Goal: Task Accomplishment & Management: Complete application form

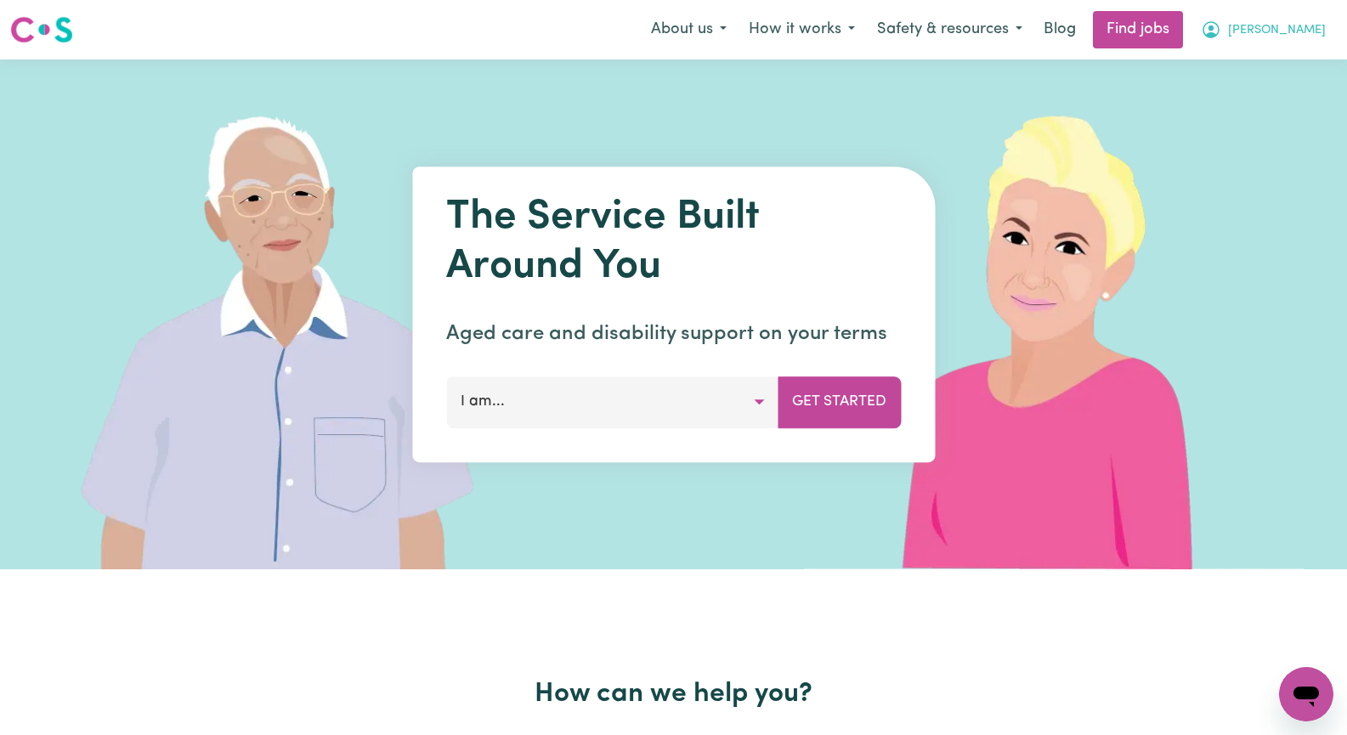
click at [1305, 30] on span "[PERSON_NAME]" at bounding box center [1277, 30] width 98 height 19
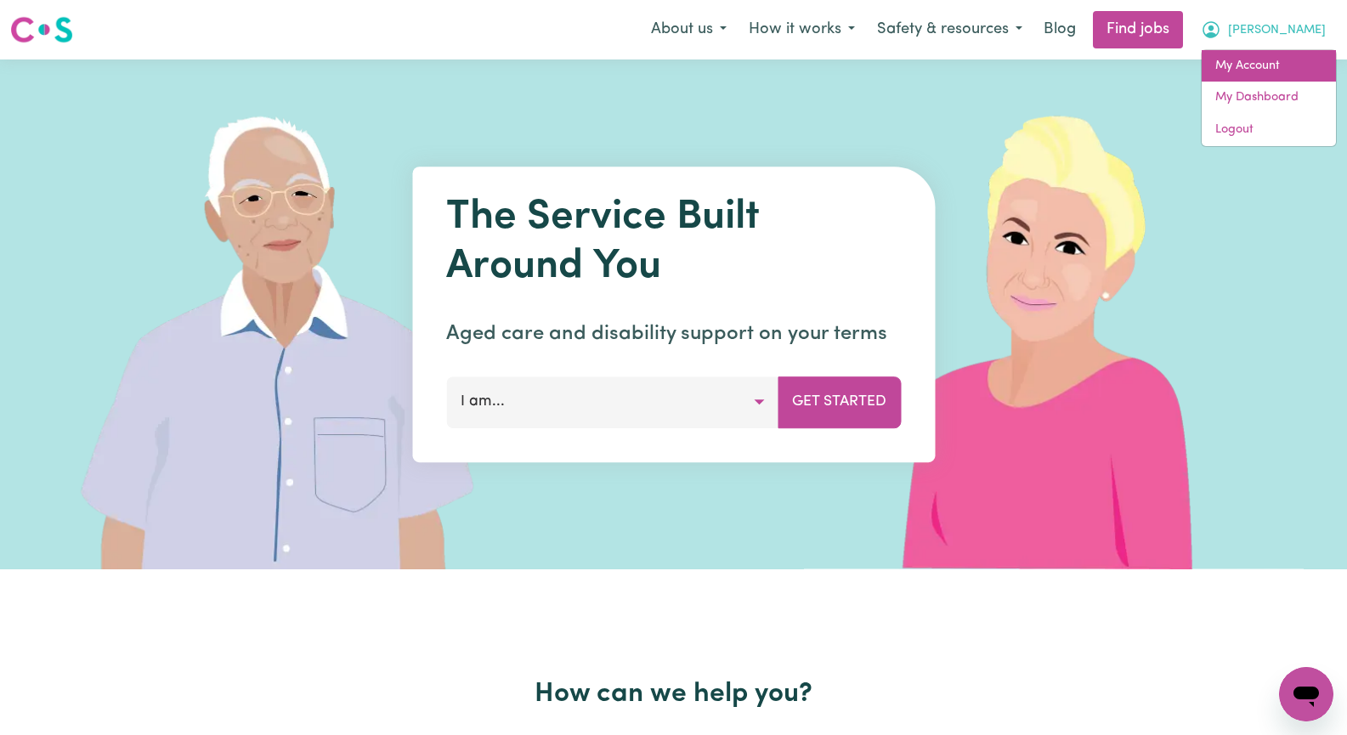
click at [1286, 68] on link "My Account" at bounding box center [1269, 66] width 134 height 32
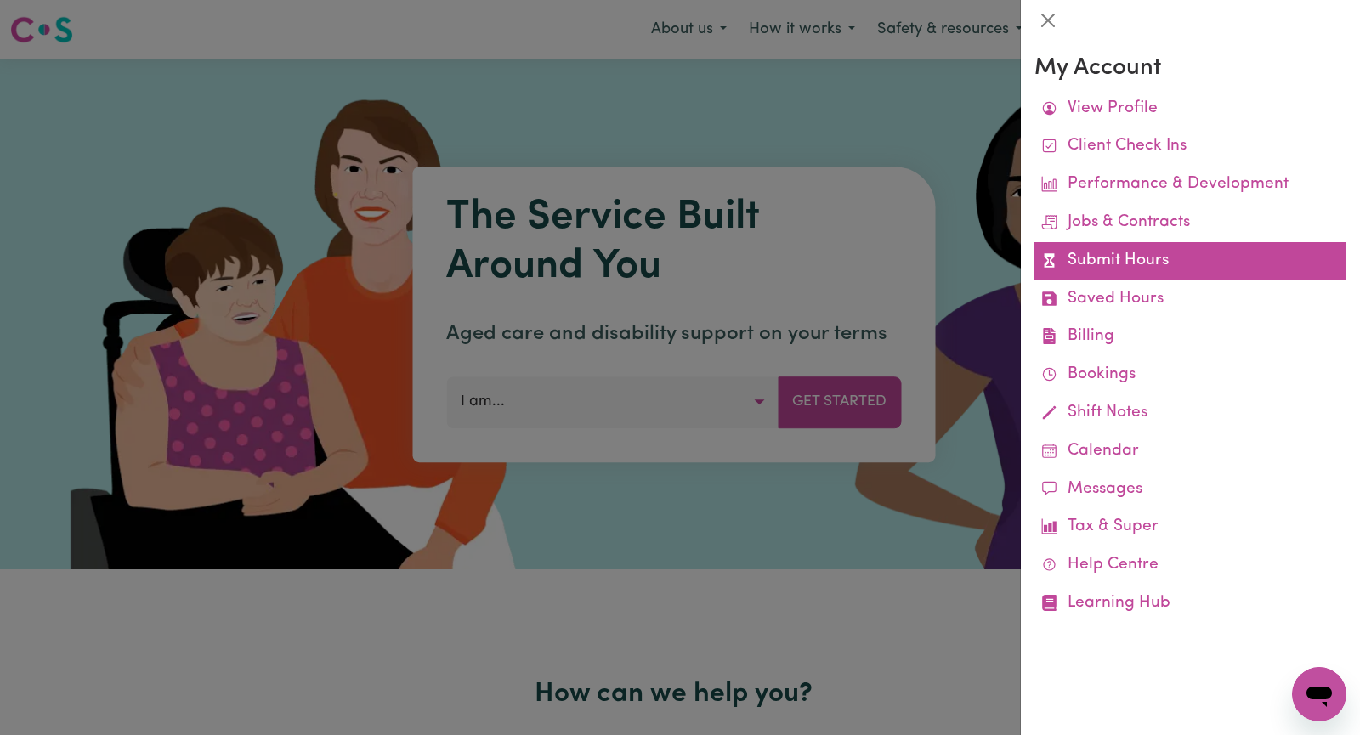
click at [1198, 270] on link "Submit Hours" at bounding box center [1190, 261] width 312 height 38
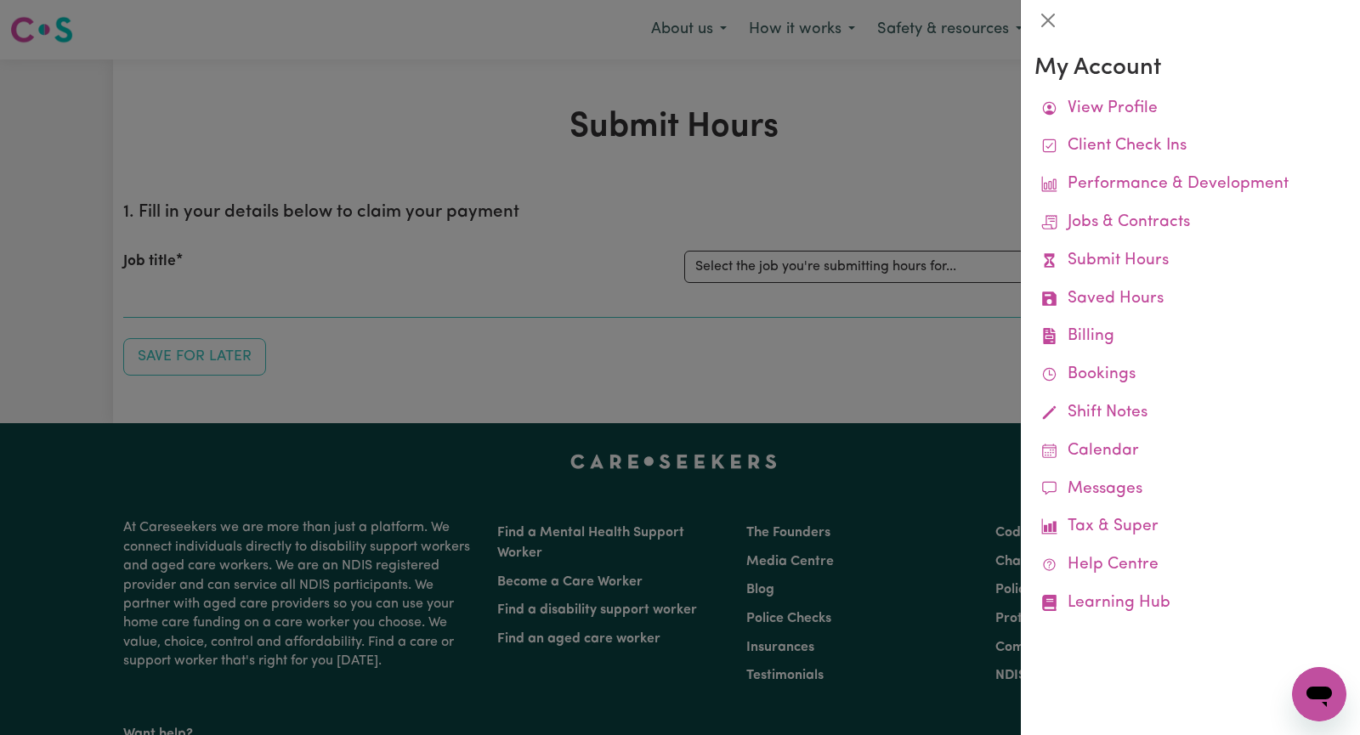
click at [867, 267] on div at bounding box center [680, 367] width 1360 height 735
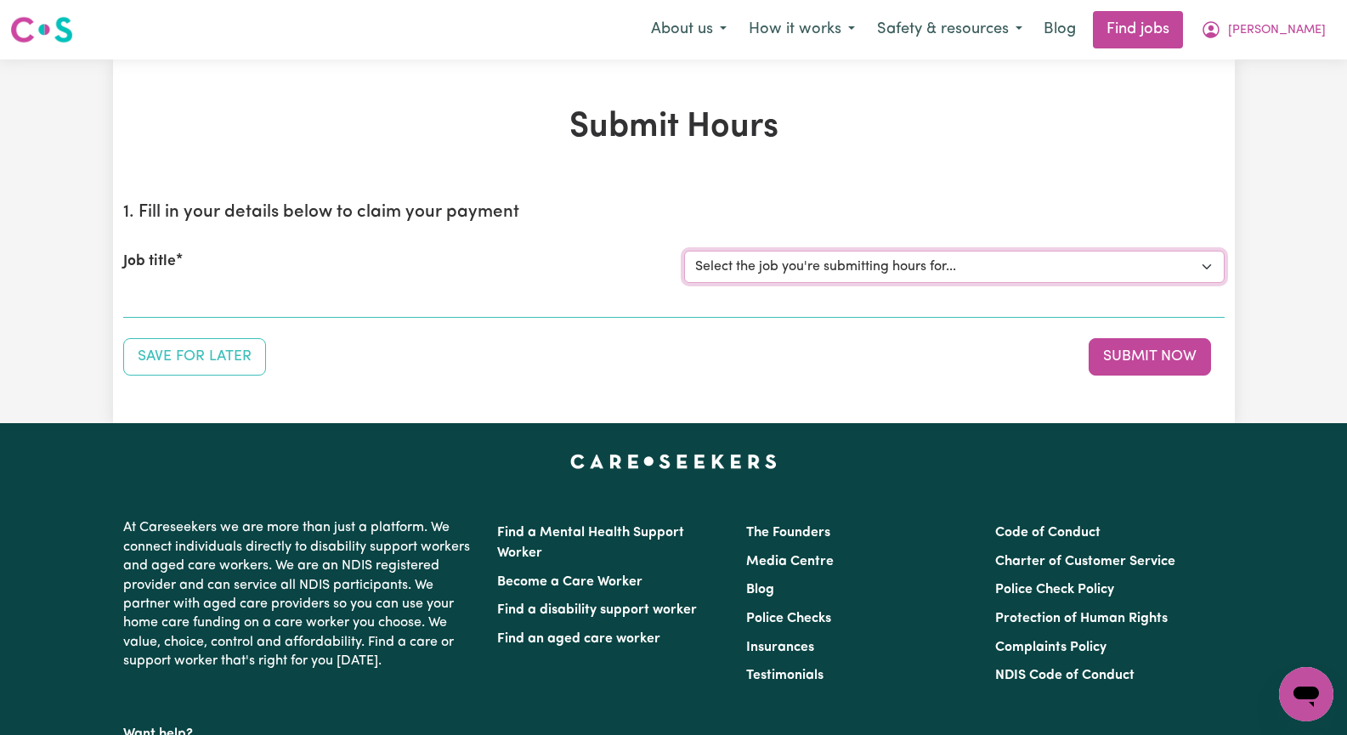
click at [1203, 267] on select "Select the job you're submitting hours for... [Hany Soliman] Seeking Mature, Pr…" at bounding box center [954, 267] width 541 height 32
select select "14611"
click at [684, 251] on select "Select the job you're submitting hours for... [Hany Soliman] Seeking Mature, Pr…" at bounding box center [954, 267] width 541 height 32
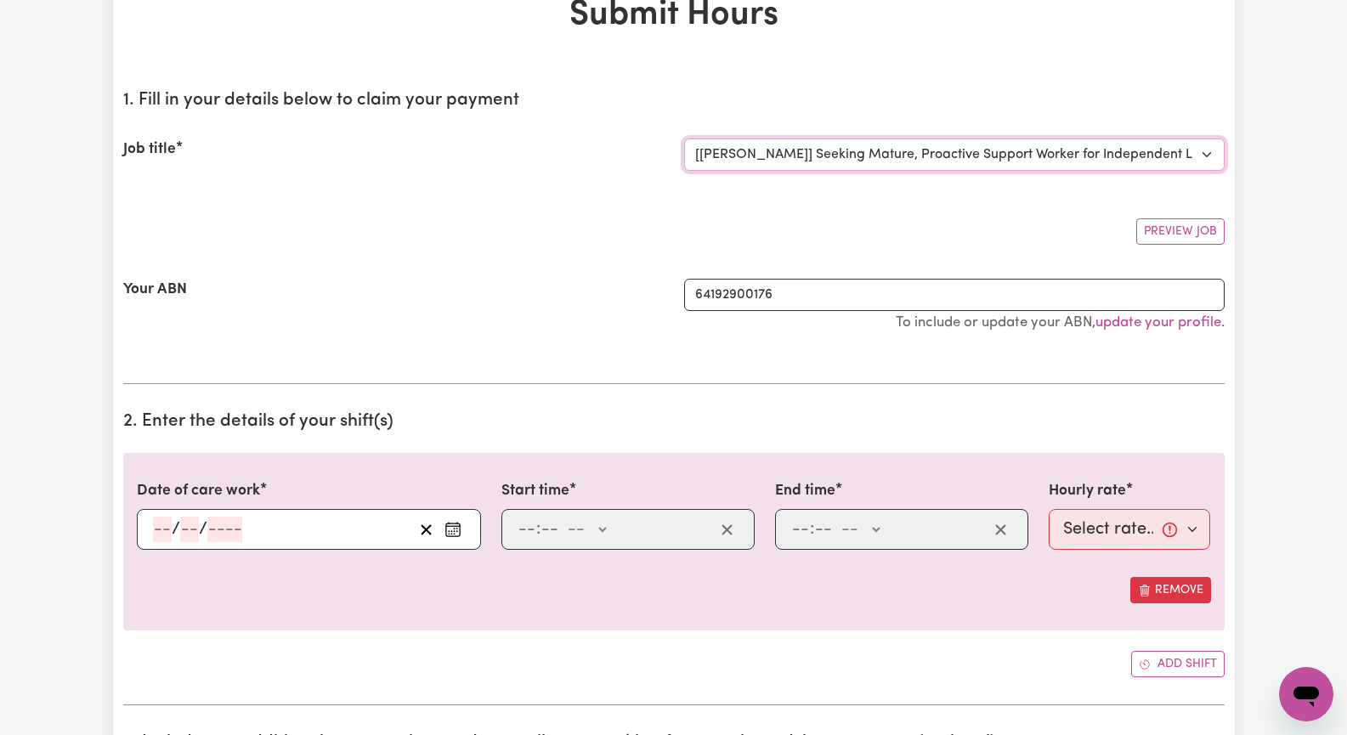
scroll to position [170, 0]
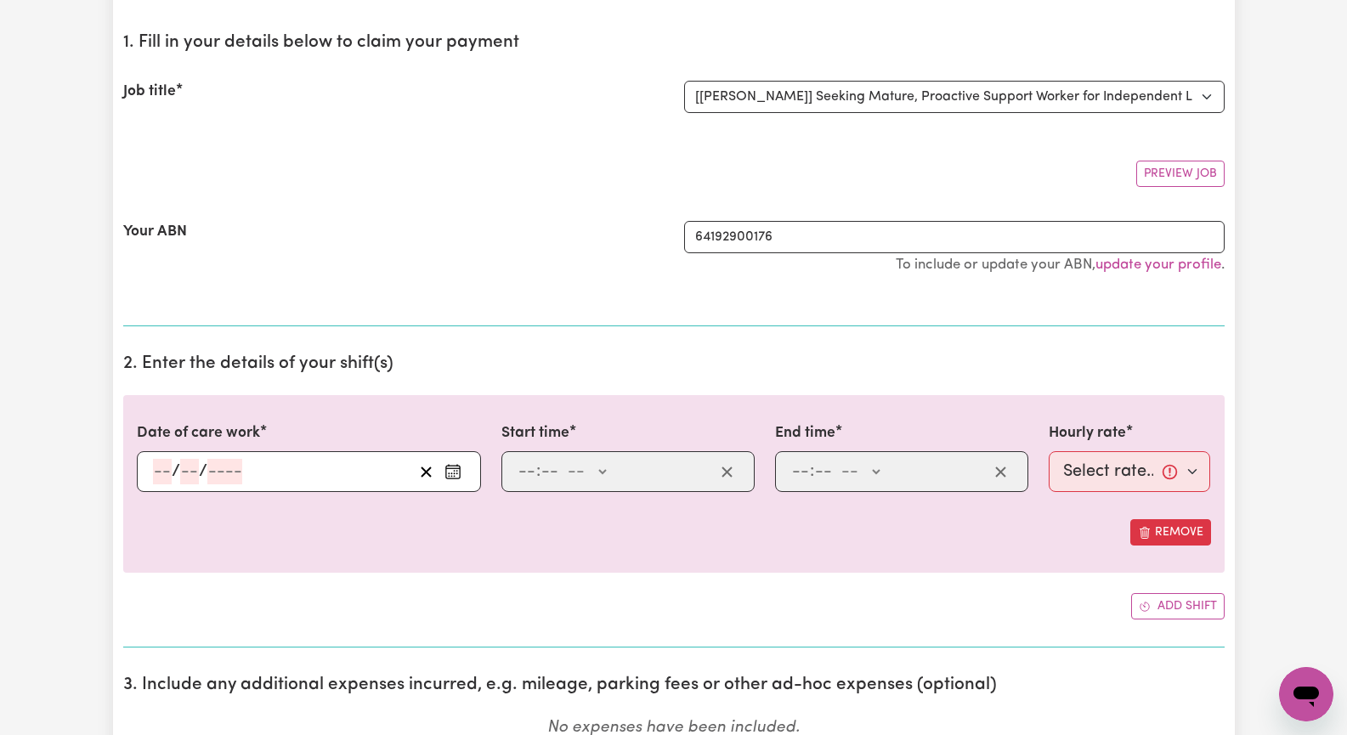
click at [445, 473] on icon "Enter the date of care work" at bounding box center [453, 471] width 17 height 17
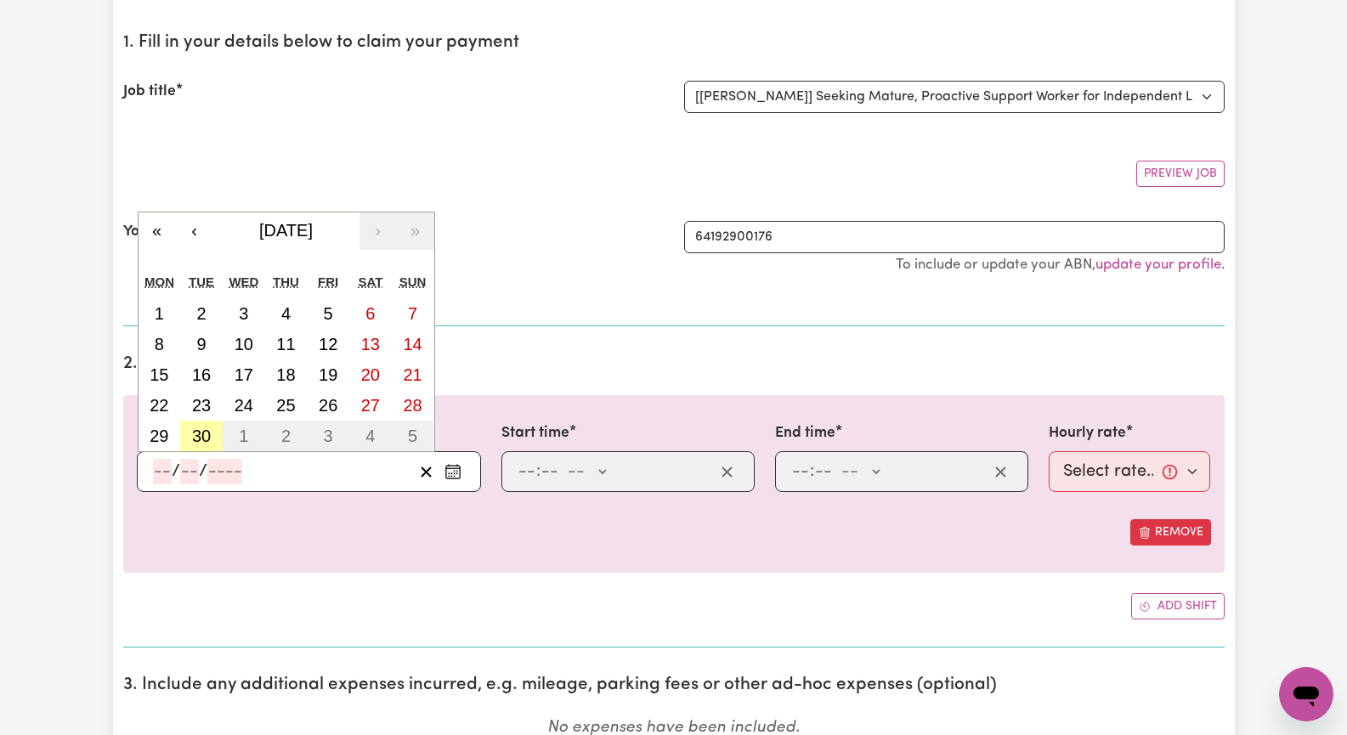
click at [195, 431] on abbr "30" at bounding box center [201, 436] width 19 height 19
type input "2025-09-30"
type input "30"
type input "9"
type input "2025"
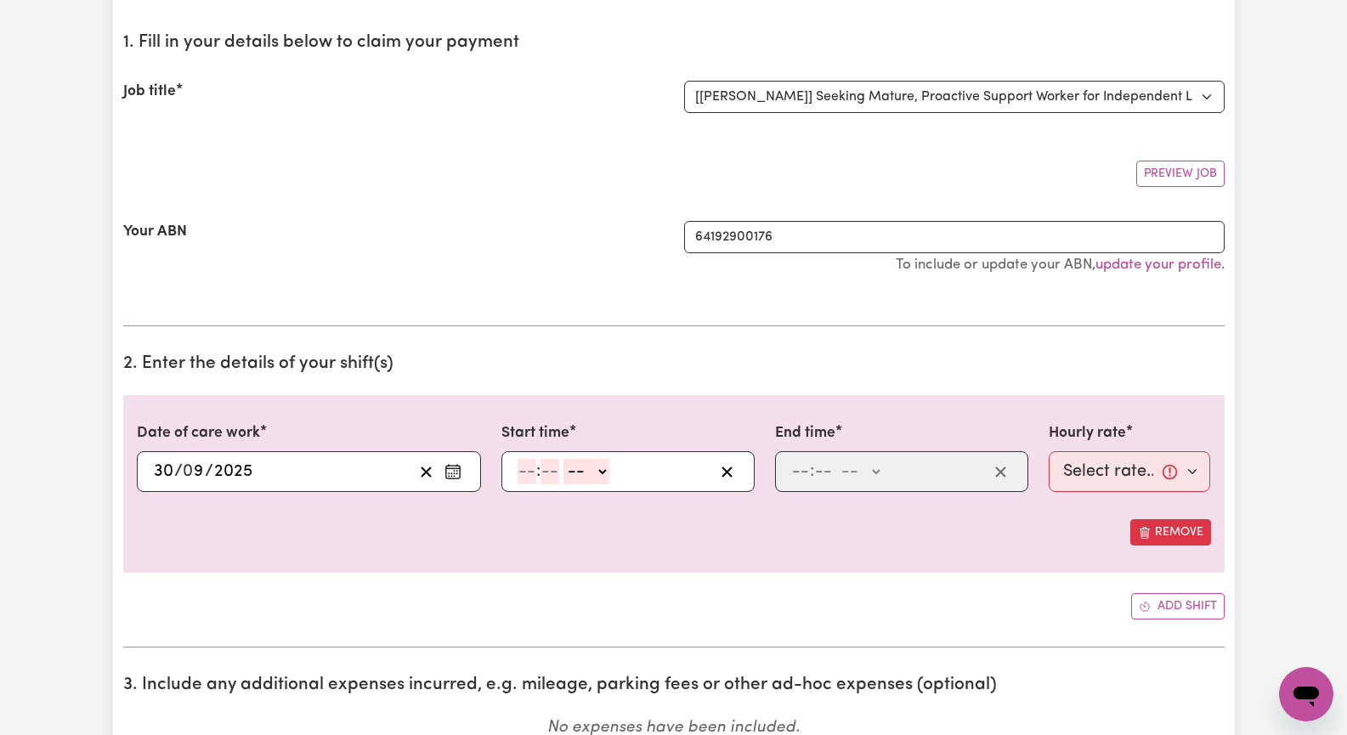
click at [526, 476] on input "number" at bounding box center [527, 472] width 19 height 26
type input "2"
type input "0"
click at [601, 471] on select "-- AM PM" at bounding box center [583, 472] width 46 height 26
select select "pm"
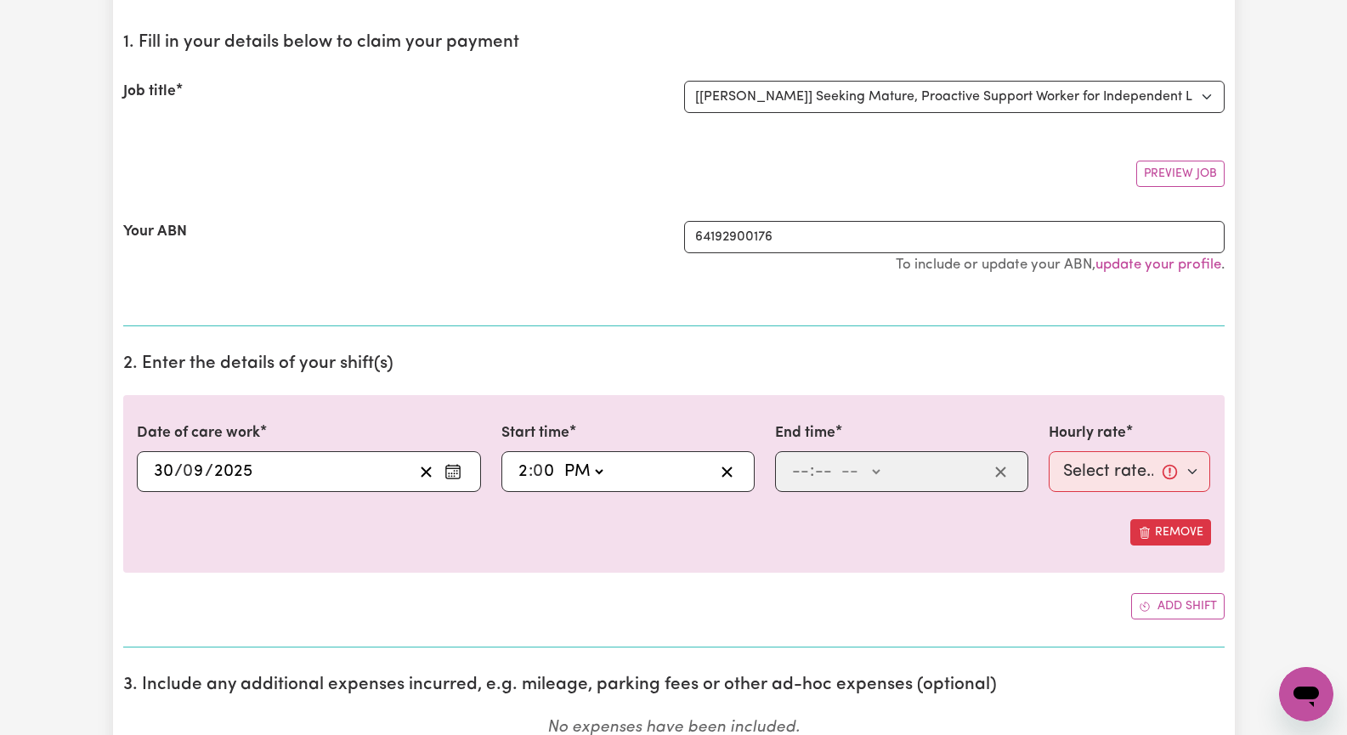
click at [560, 459] on select "-- AM PM" at bounding box center [583, 472] width 46 height 26
type input "14:00"
click at [792, 467] on input "number" at bounding box center [800, 472] width 19 height 26
type input "5"
type input "30"
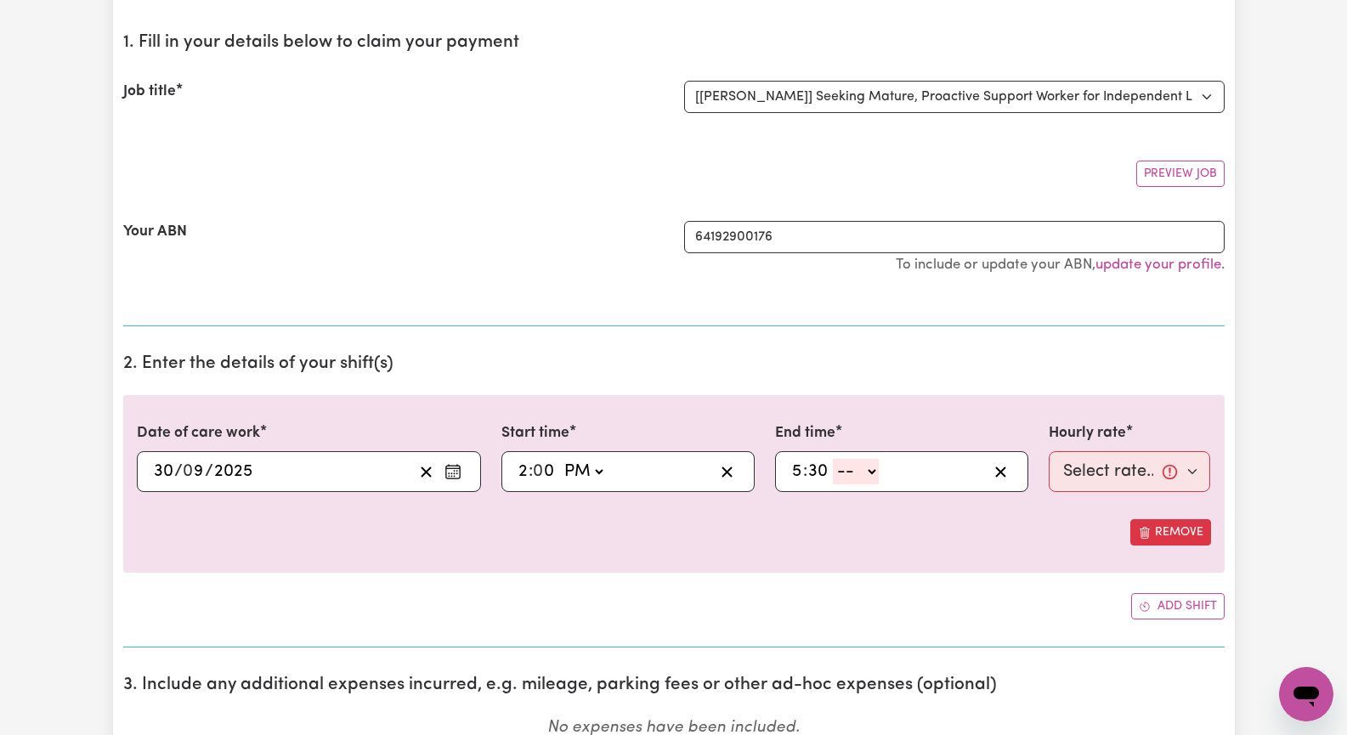
click at [871, 471] on select "-- AM PM" at bounding box center [856, 472] width 46 height 26
select select "pm"
click at [833, 459] on select "-- AM PM" at bounding box center [856, 472] width 46 height 26
type input "17:30"
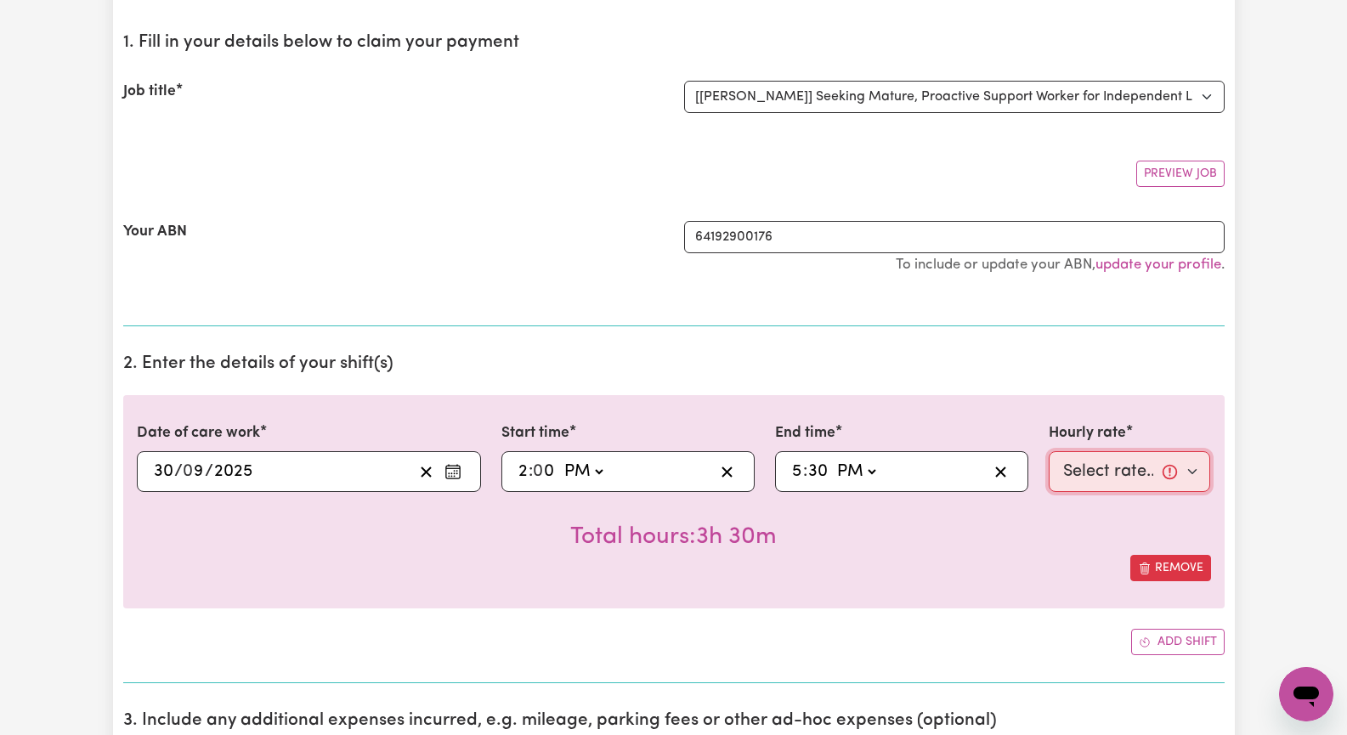
click at [1193, 469] on select "Select rate... $62.00 (Weekday)" at bounding box center [1130, 471] width 162 height 41
select select "62-Weekday"
click at [1049, 451] on select "Select rate... $62.00 (Weekday)" at bounding box center [1130, 471] width 162 height 41
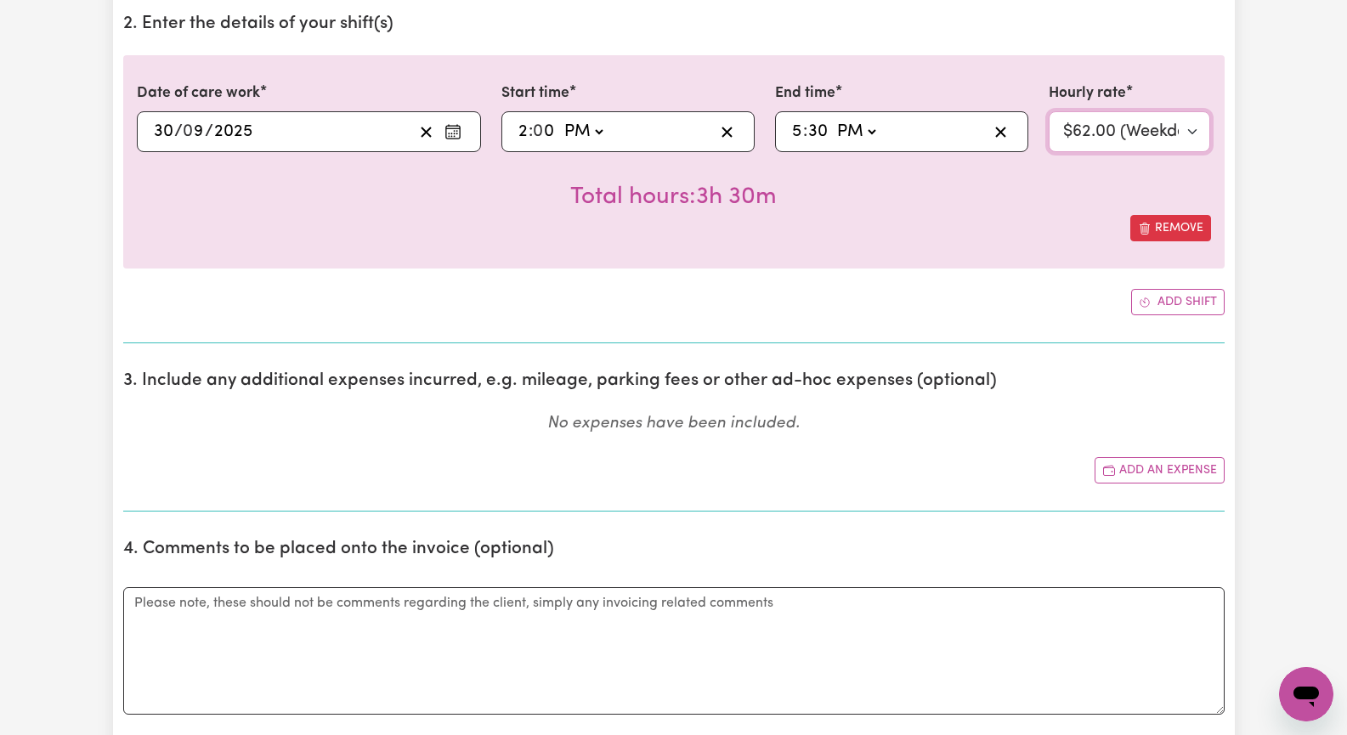
scroll to position [510, 0]
click at [1147, 474] on button "Add an expense" at bounding box center [1160, 470] width 130 height 26
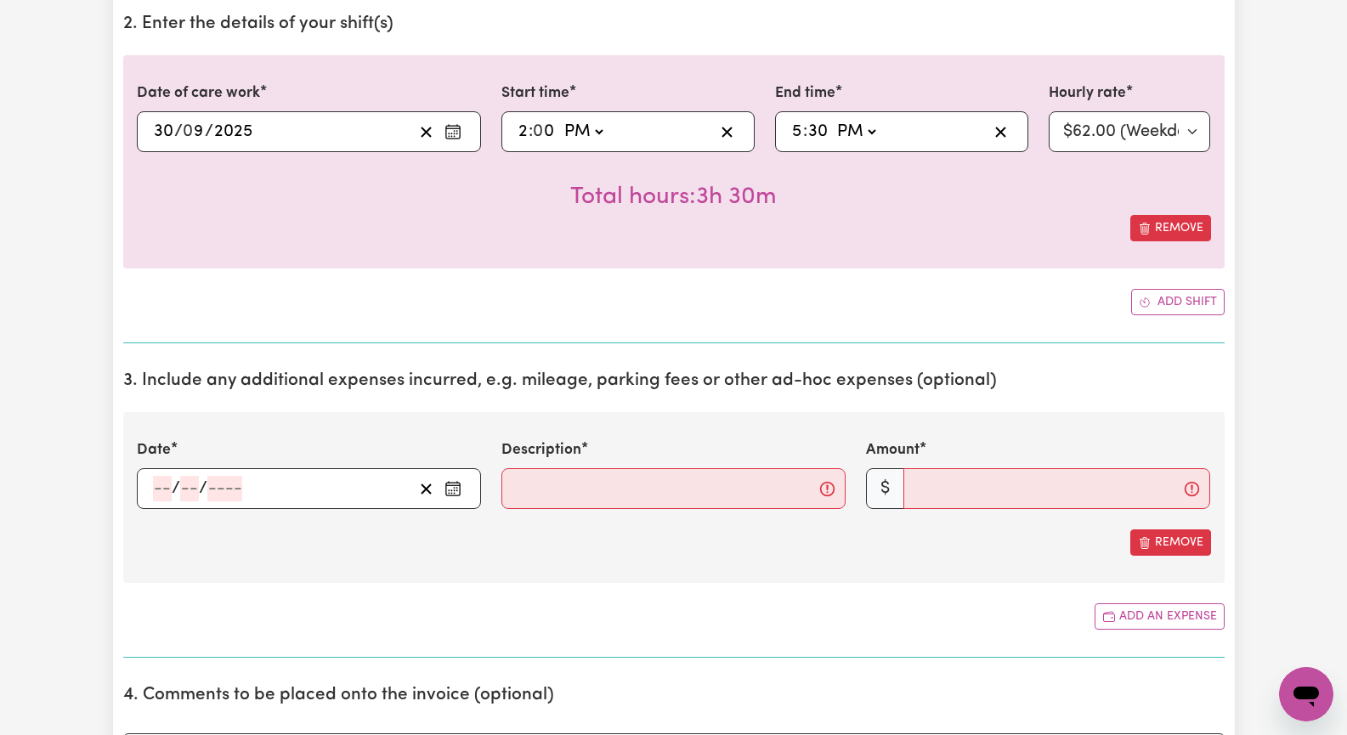
click at [451, 490] on icon "Enter the date of expense" at bounding box center [453, 488] width 17 height 17
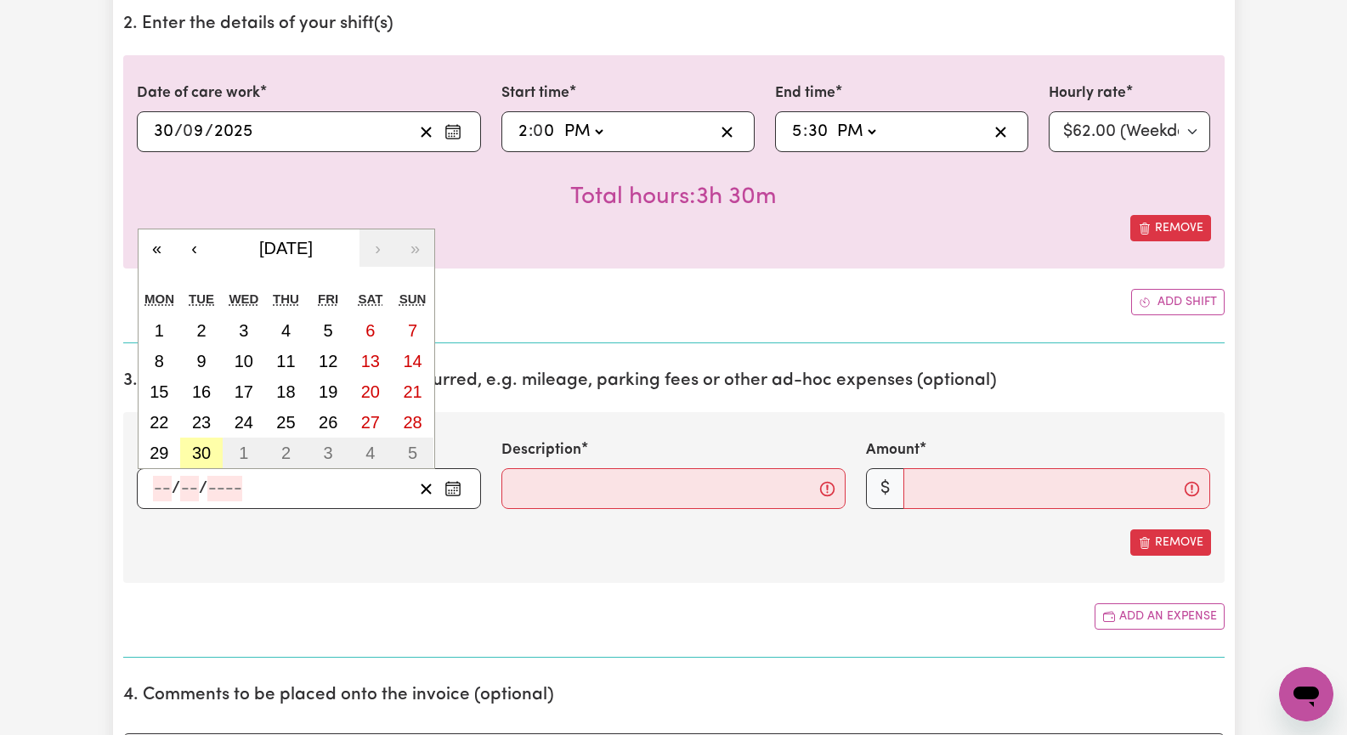
click at [204, 456] on abbr "30" at bounding box center [201, 453] width 19 height 19
type input "2025-09-30"
type input "30"
type input "9"
type input "2025"
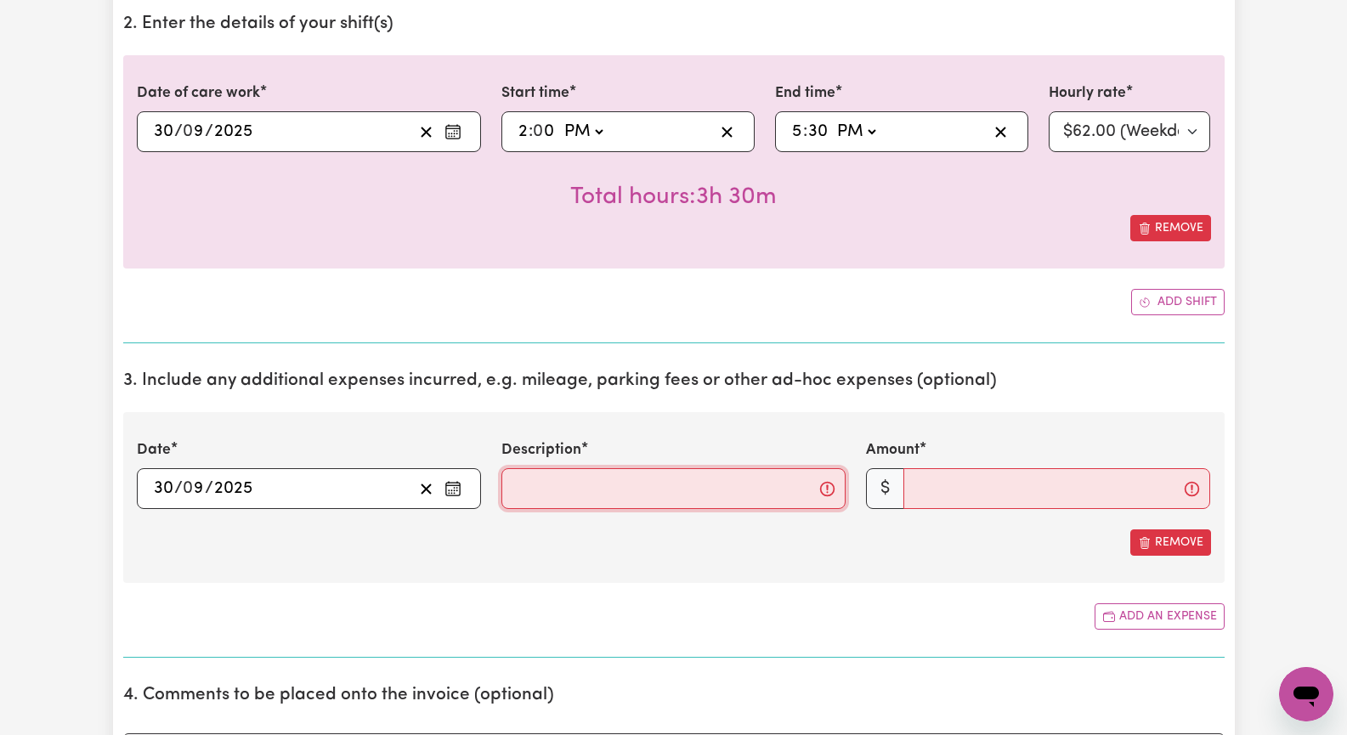
click at [548, 498] on input "Description" at bounding box center [674, 488] width 344 height 41
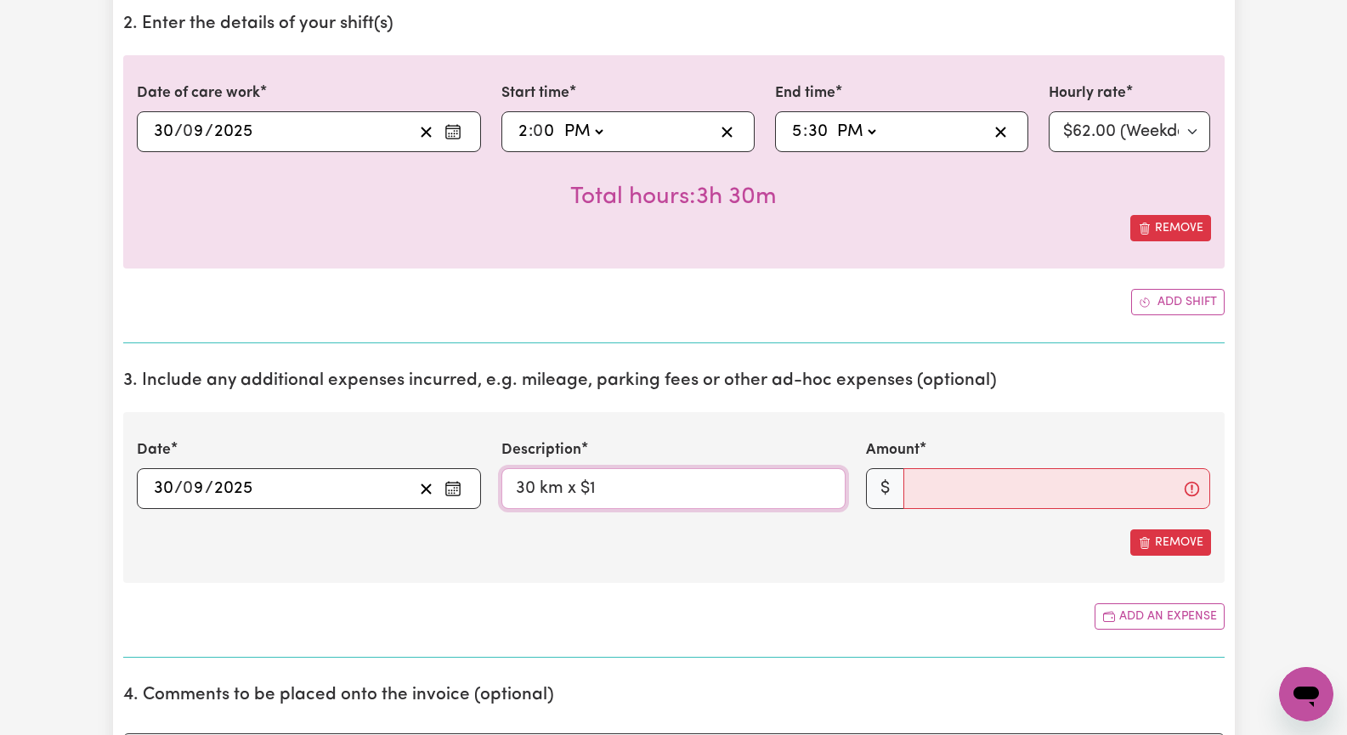
type input "30 km x $1"
click at [928, 490] on input "Amount" at bounding box center [1057, 488] width 307 height 41
type input "1"
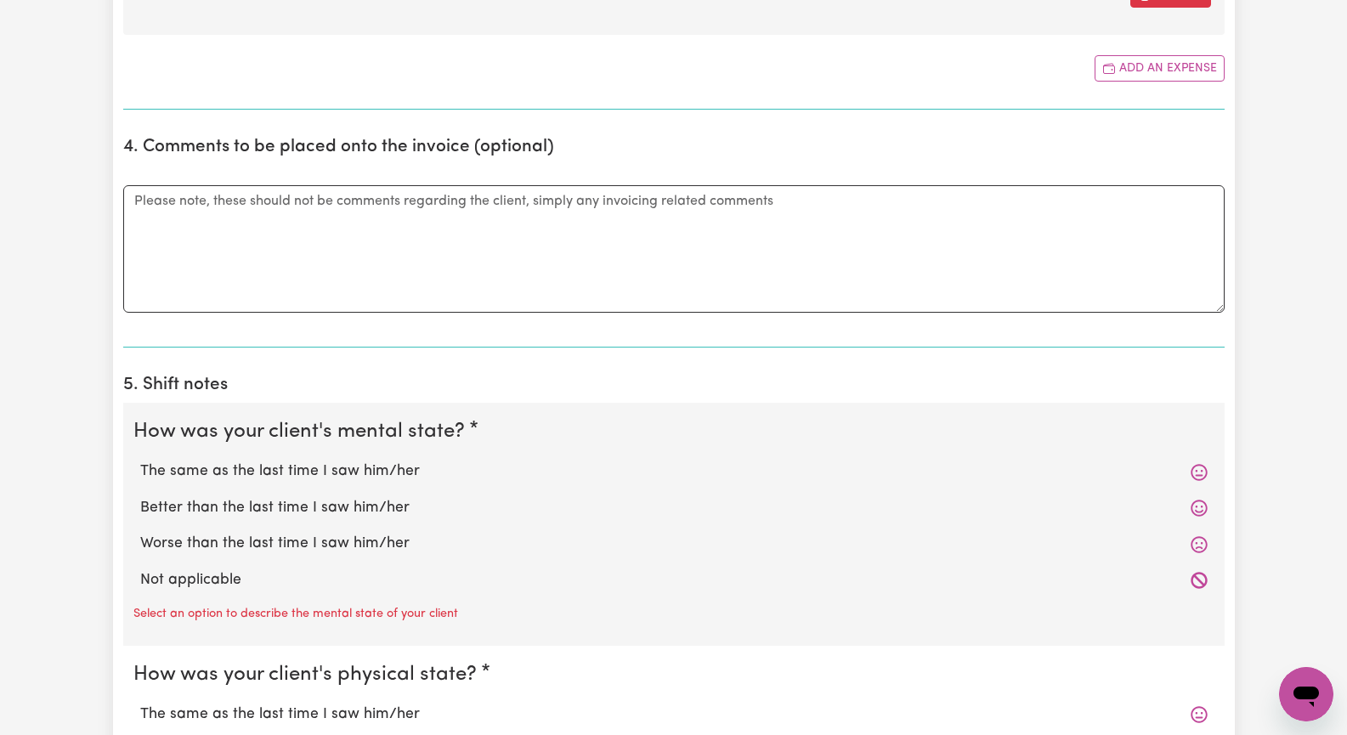
scroll to position [1105, 0]
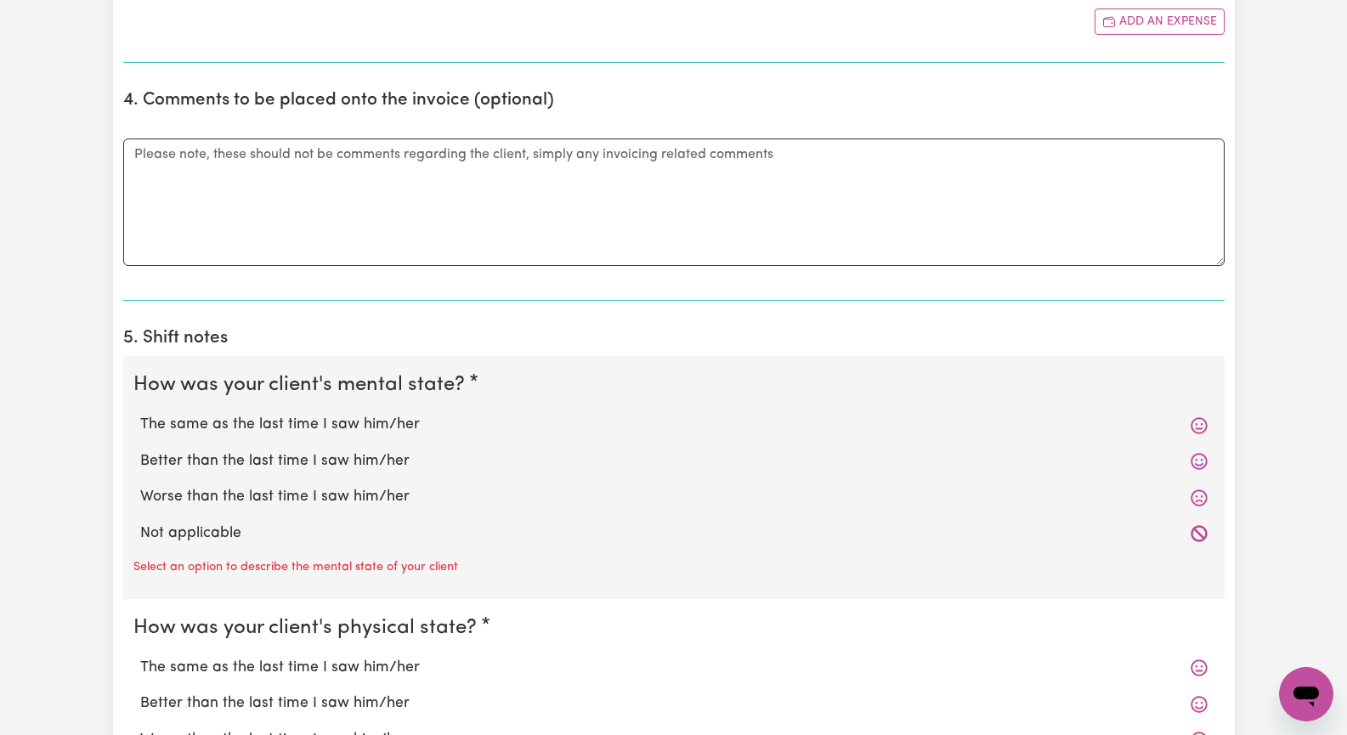
type input "30"
click at [315, 422] on label "The same as the last time I saw him/her" at bounding box center [674, 425] width 1068 height 22
click at [140, 414] on input "The same as the last time I saw him/her" at bounding box center [139, 413] width 1 height 1
radio input "true"
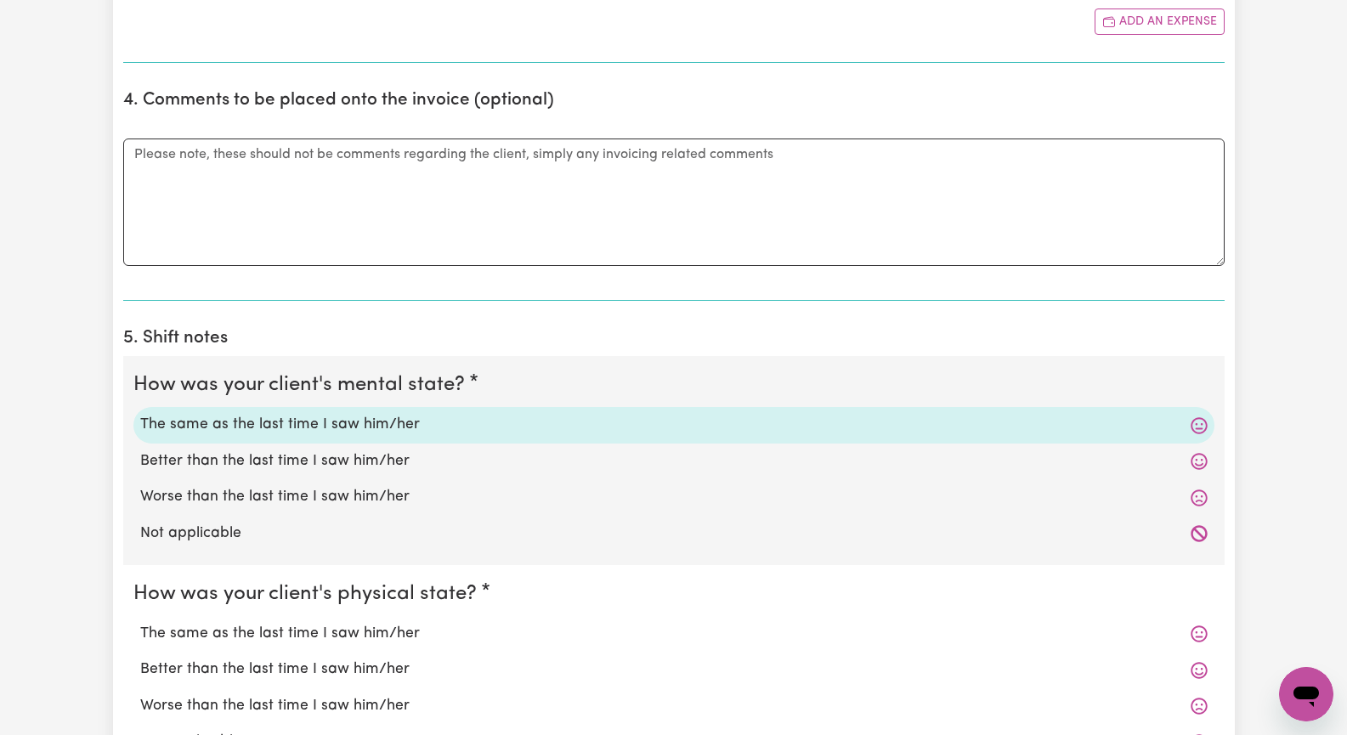
drag, startPoint x: 315, startPoint y: 636, endPoint x: 336, endPoint y: 641, distance: 21.0
click at [318, 636] on label "The same as the last time I saw him/her" at bounding box center [674, 634] width 1068 height 22
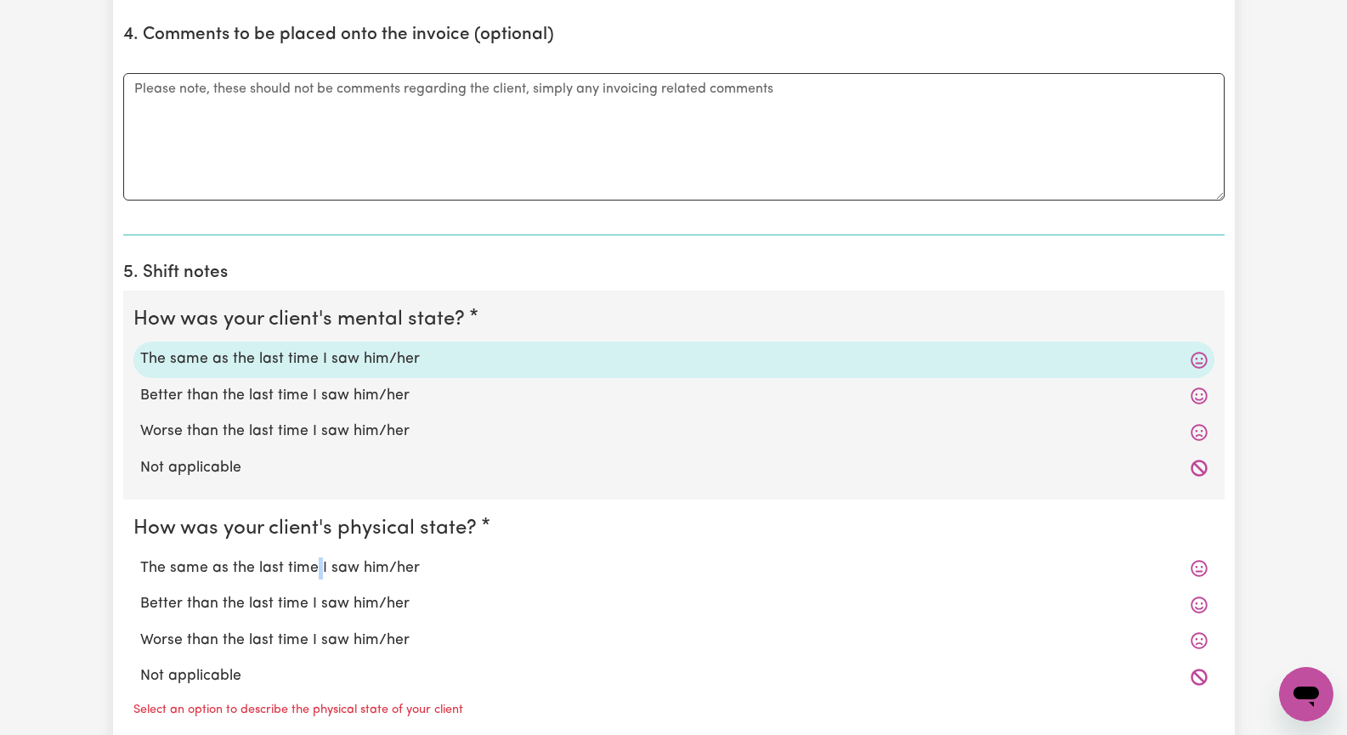
scroll to position [1275, 0]
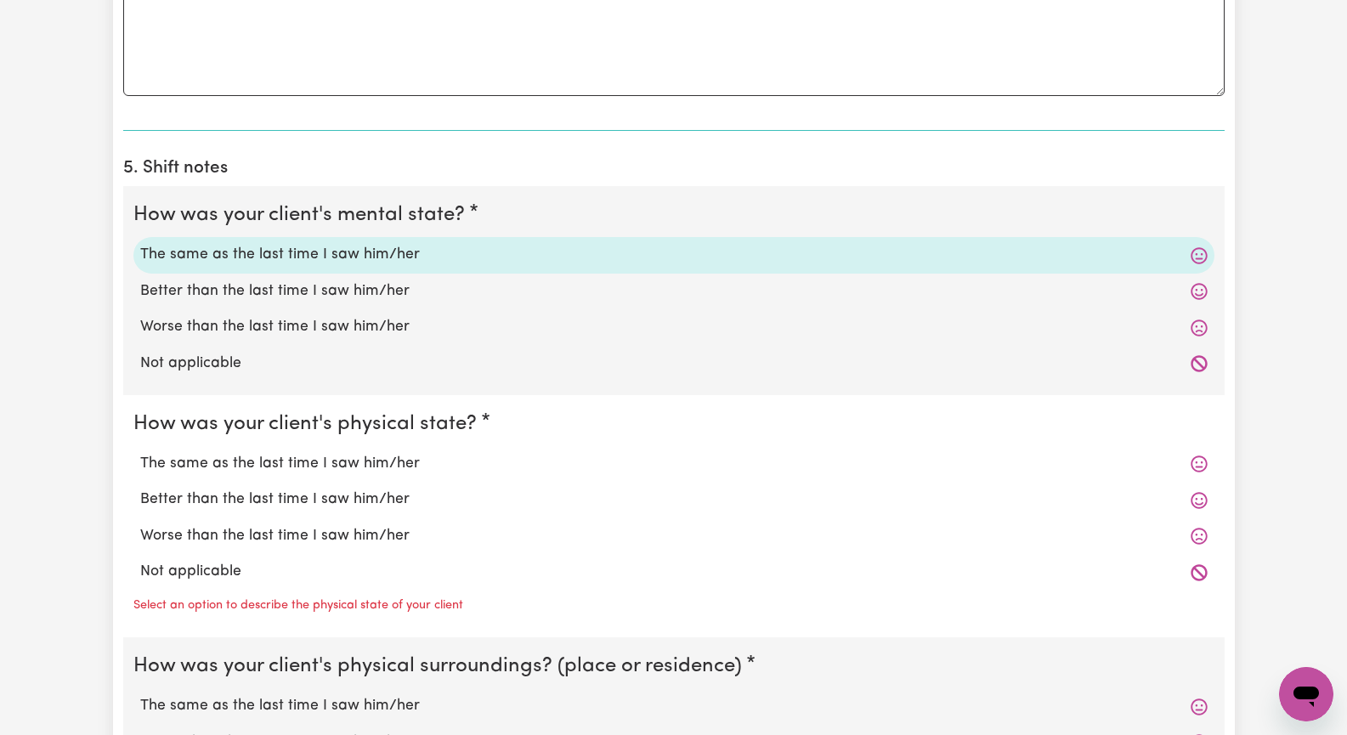
click at [242, 464] on label "The same as the last time I saw him/her" at bounding box center [674, 464] width 1068 height 22
click at [140, 453] on input "The same as the last time I saw him/her" at bounding box center [139, 452] width 1 height 1
radio input "true"
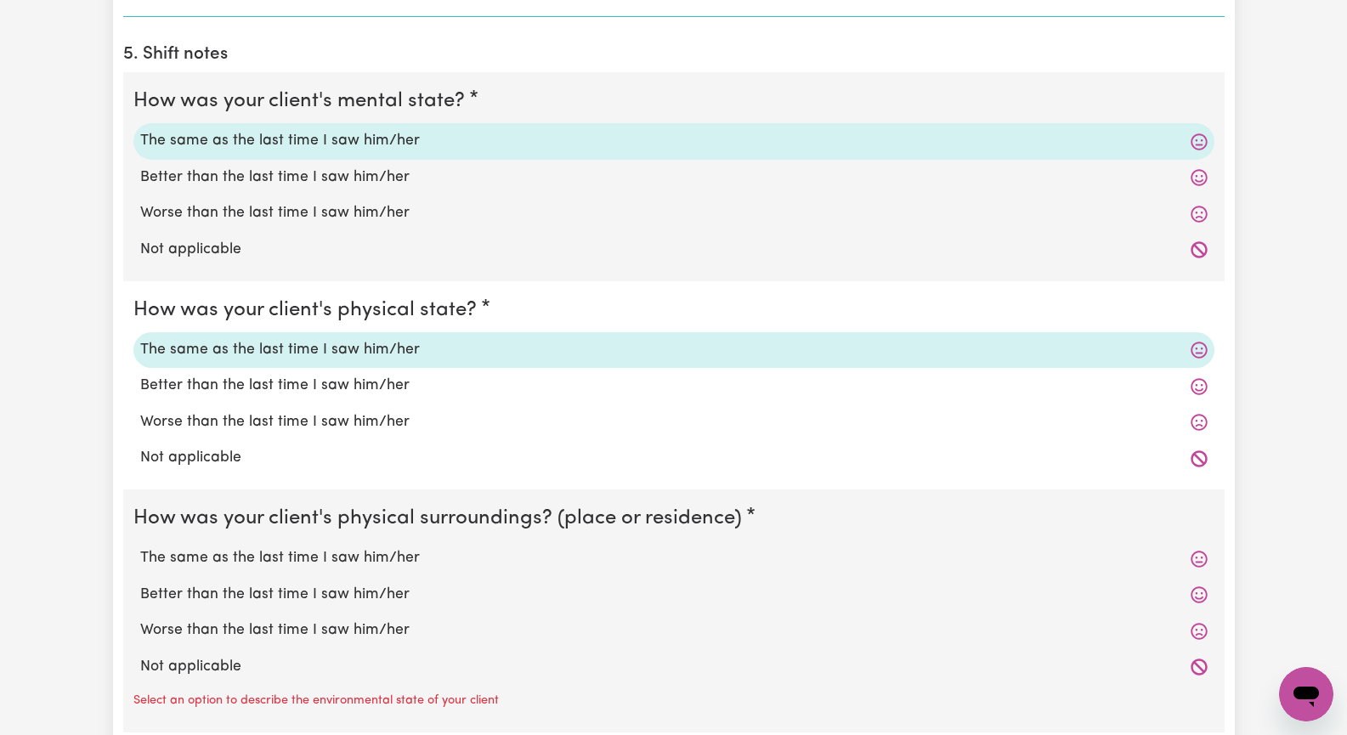
scroll to position [1530, 0]
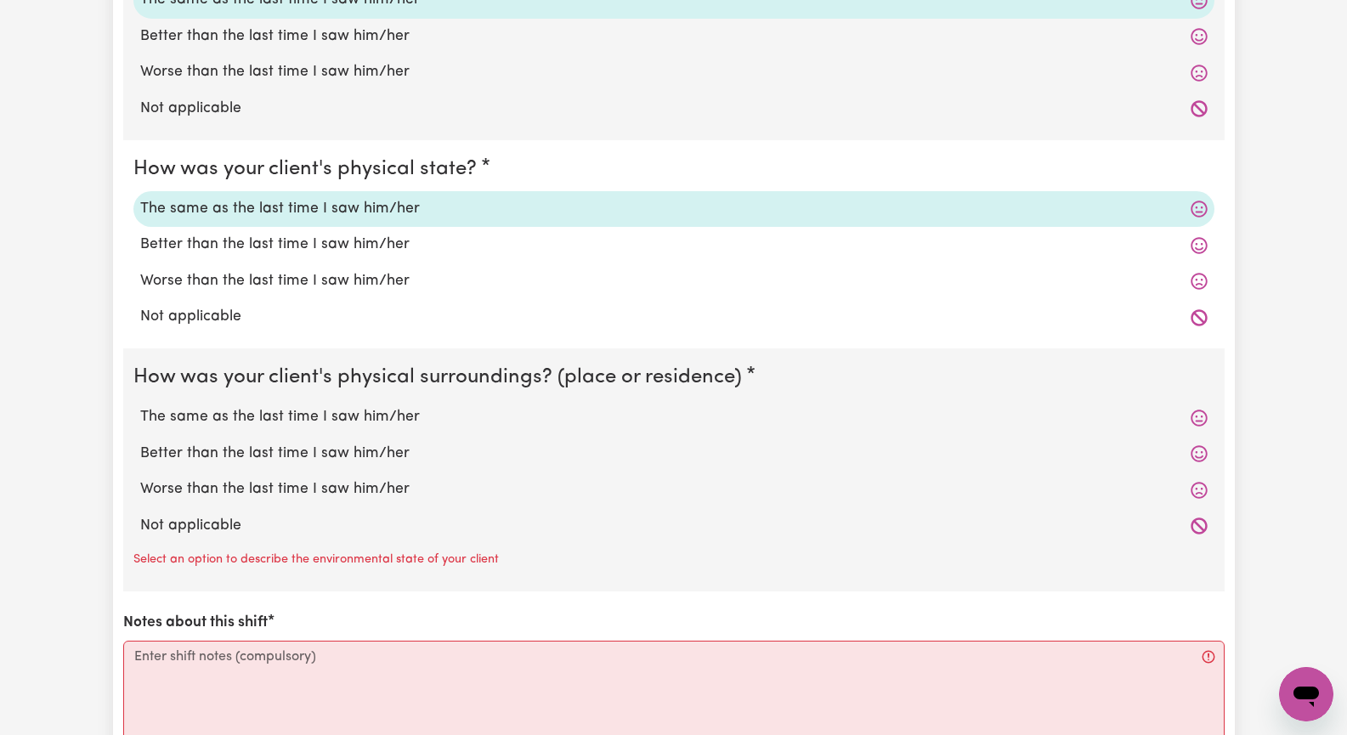
click at [230, 528] on label "Not applicable" at bounding box center [674, 526] width 1068 height 22
click at [140, 515] on input "Not applicable" at bounding box center [139, 514] width 1 height 1
radio input "true"
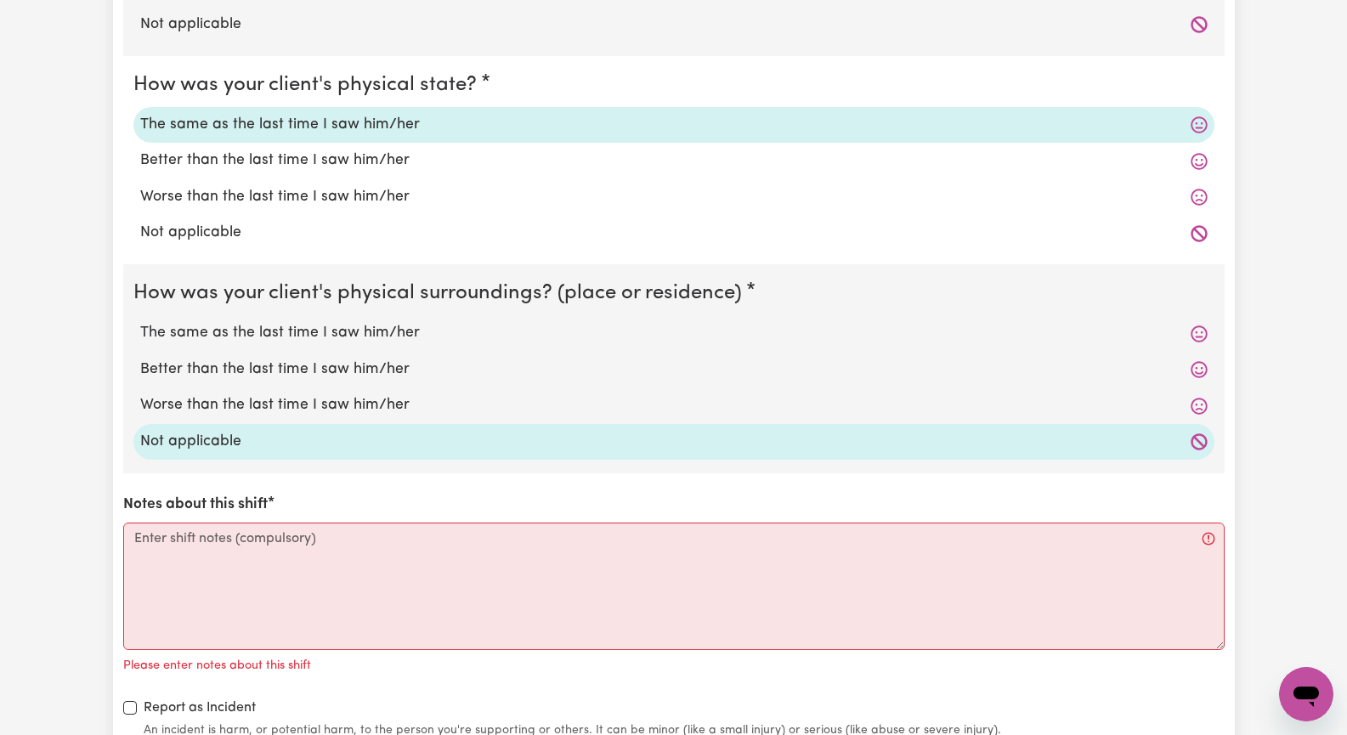
scroll to position [1615, 0]
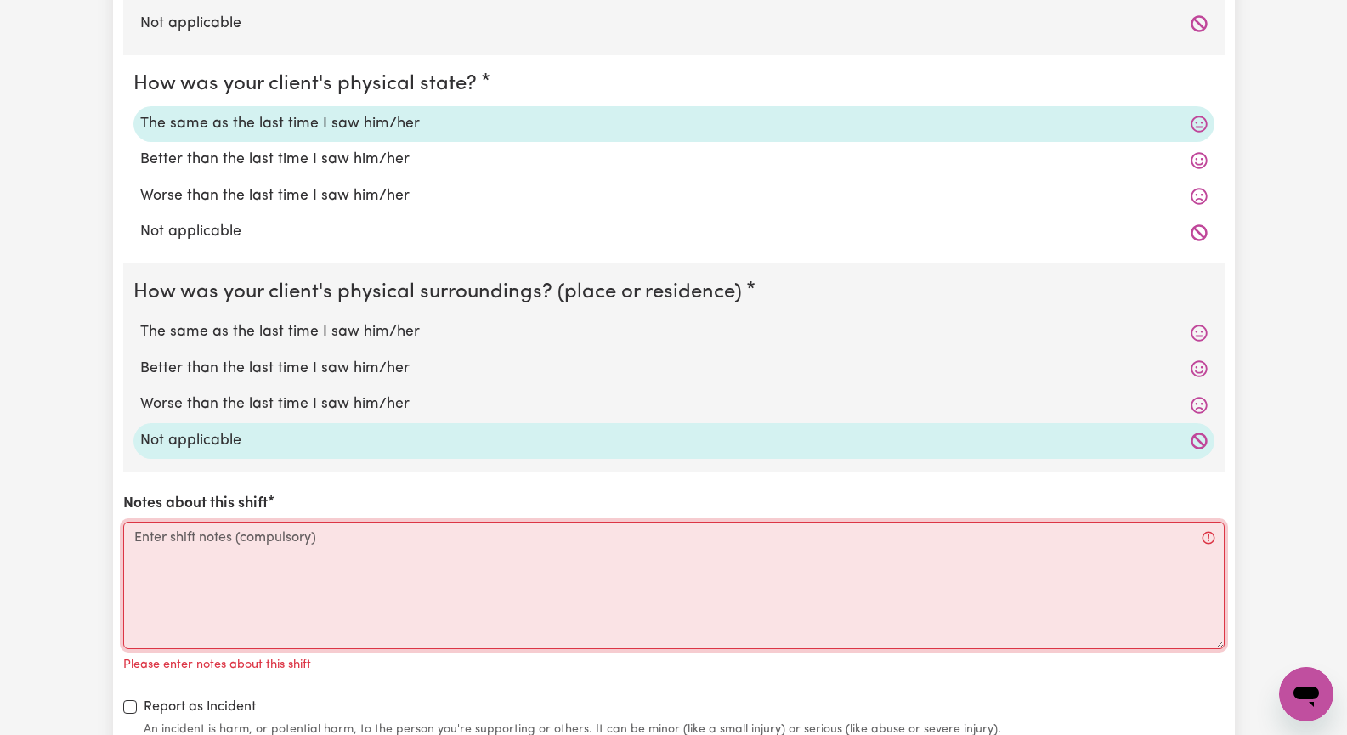
click at [197, 588] on textarea "Notes about this shift" at bounding box center [674, 586] width 1102 height 128
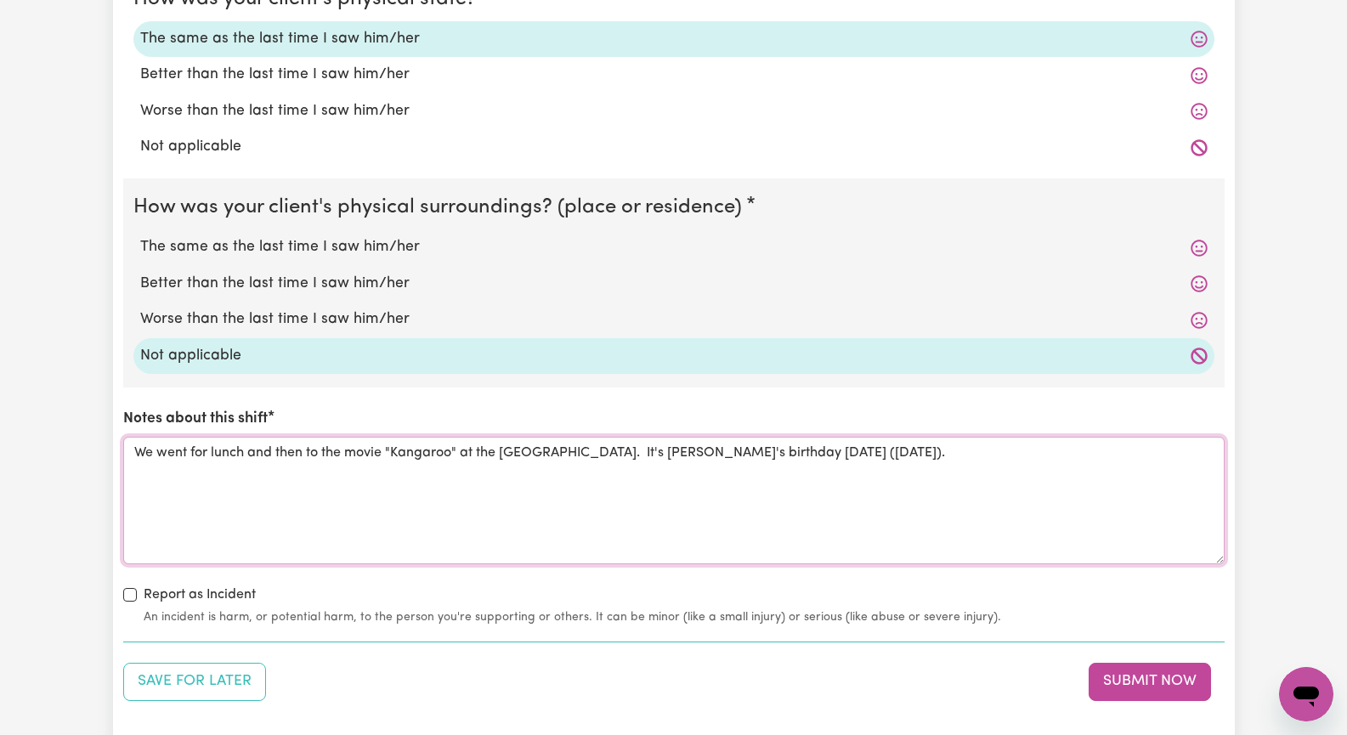
scroll to position [1955, 0]
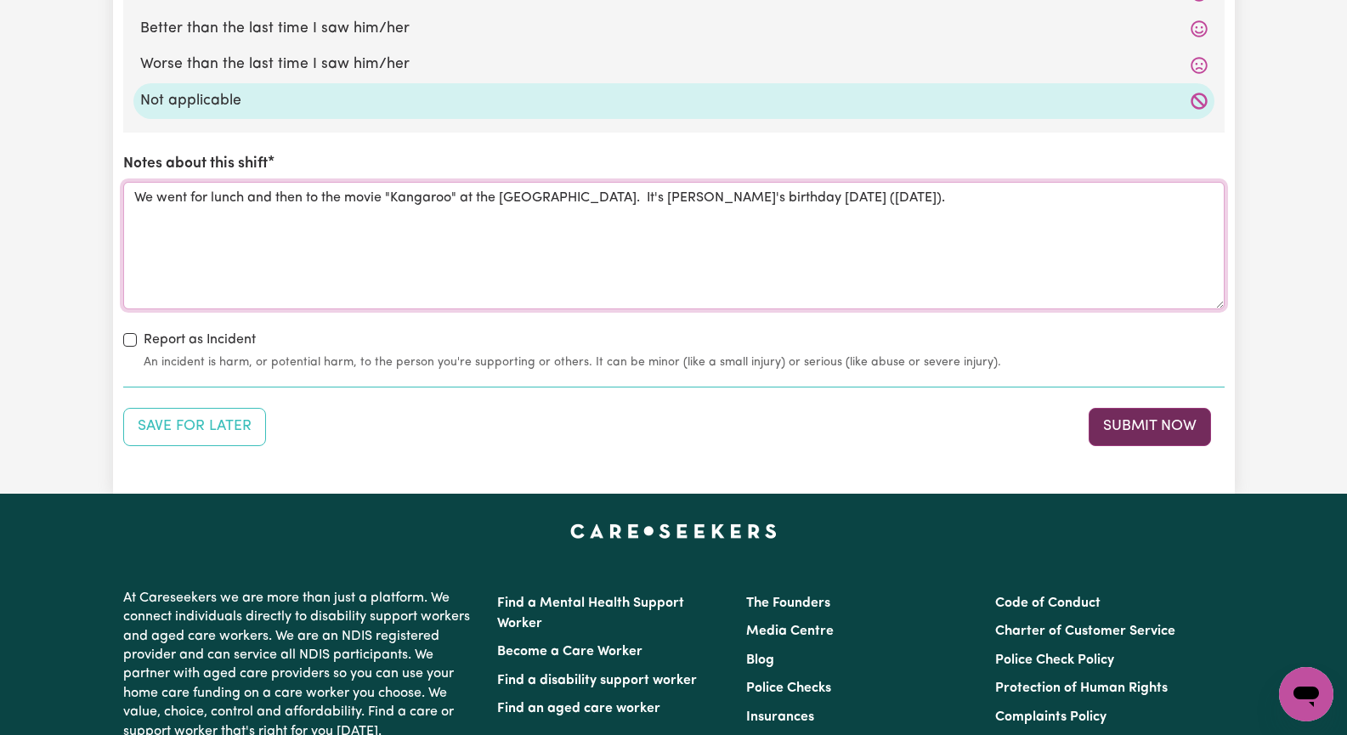
type textarea "We went for lunch and then to the movie "Kangaroo" at the Entertainment Quarter…"
click at [1131, 426] on button "Submit Now" at bounding box center [1150, 426] width 122 height 37
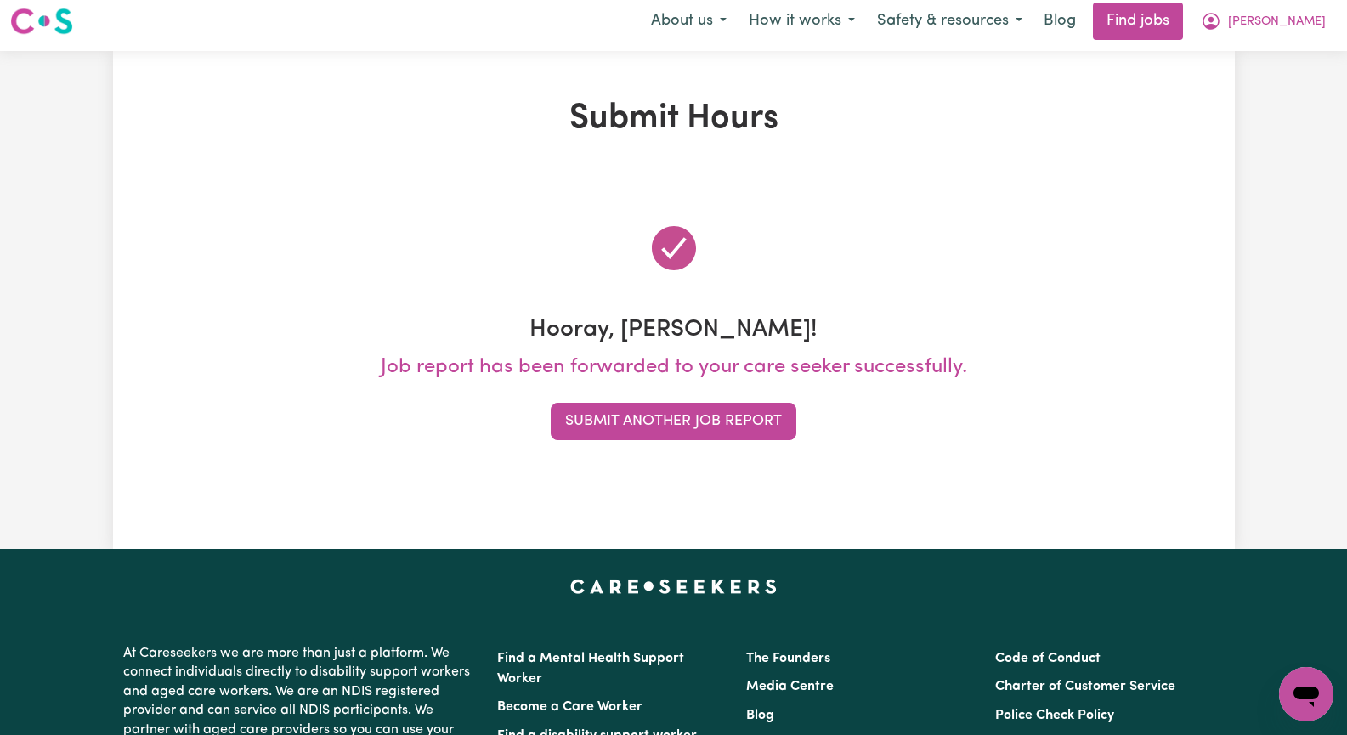
scroll to position [0, 0]
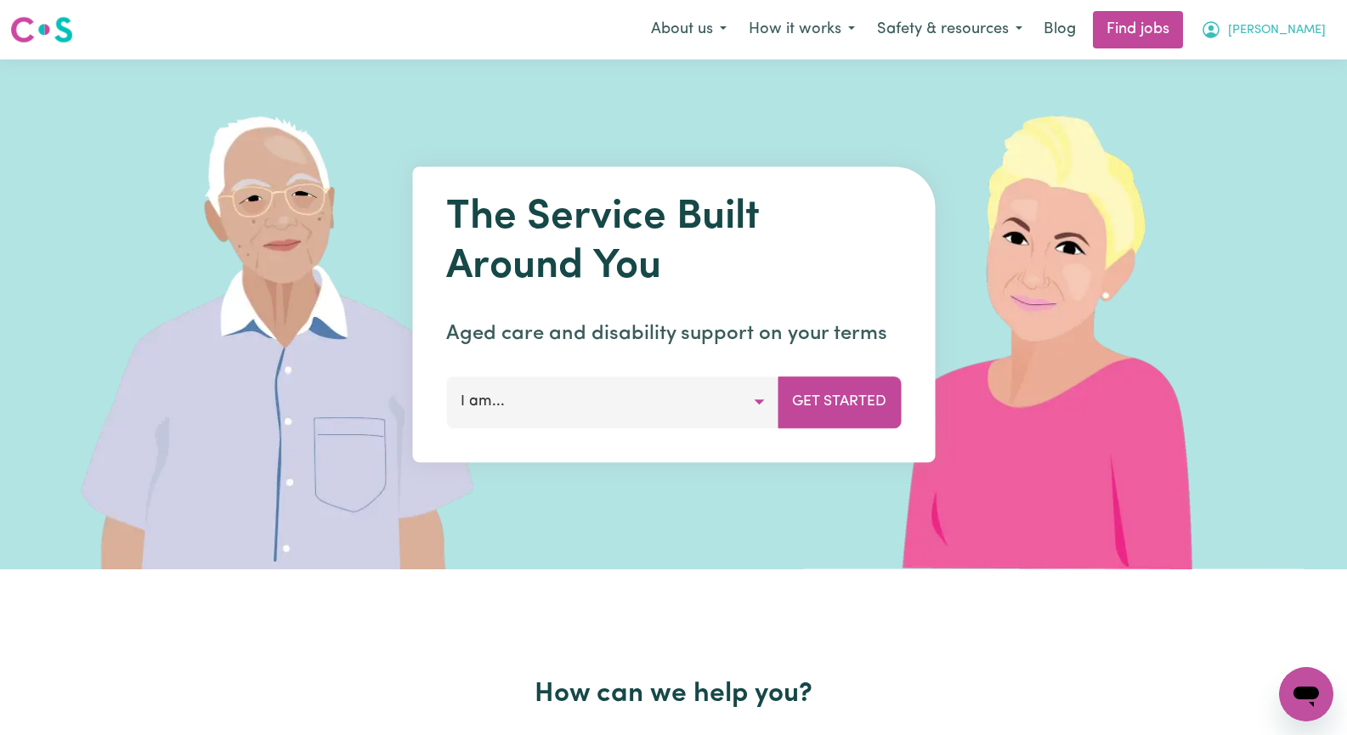
click at [1297, 32] on span "[PERSON_NAME]" at bounding box center [1277, 30] width 98 height 19
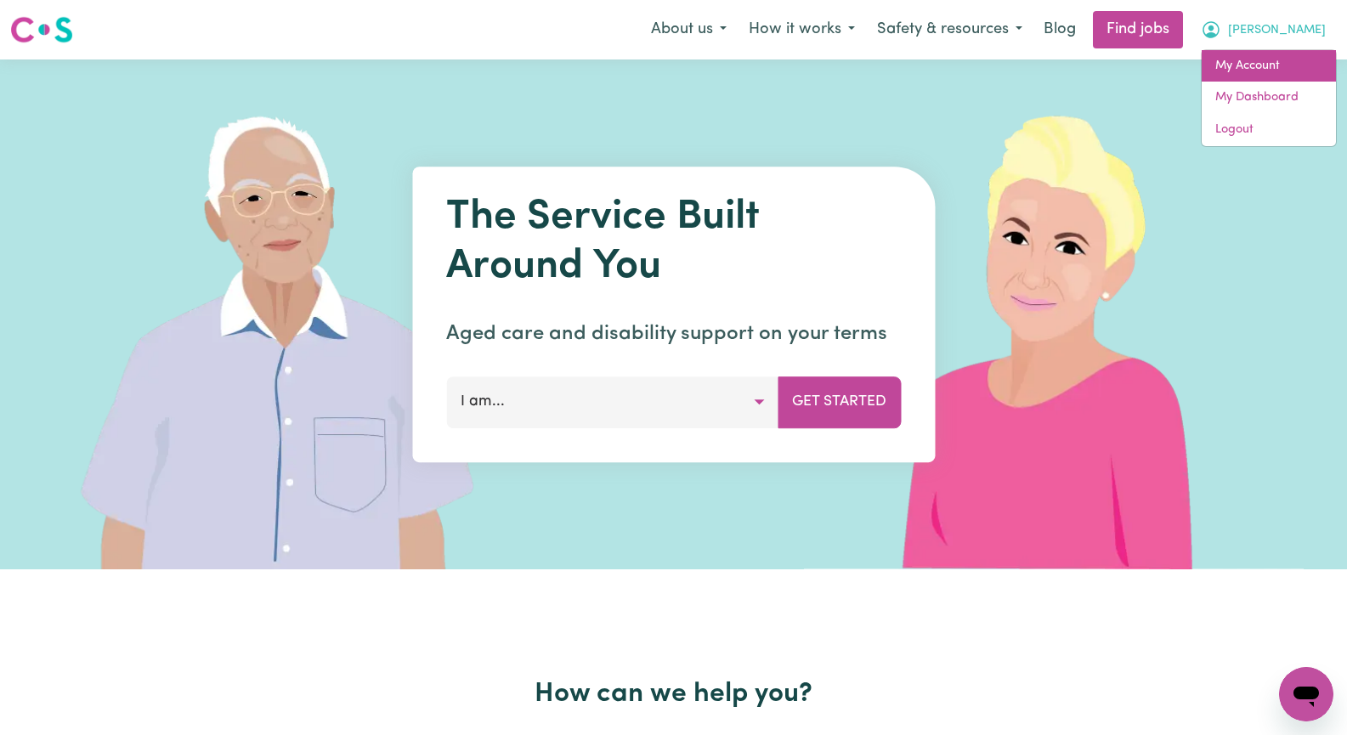
click at [1265, 65] on link "My Account" at bounding box center [1269, 66] width 134 height 32
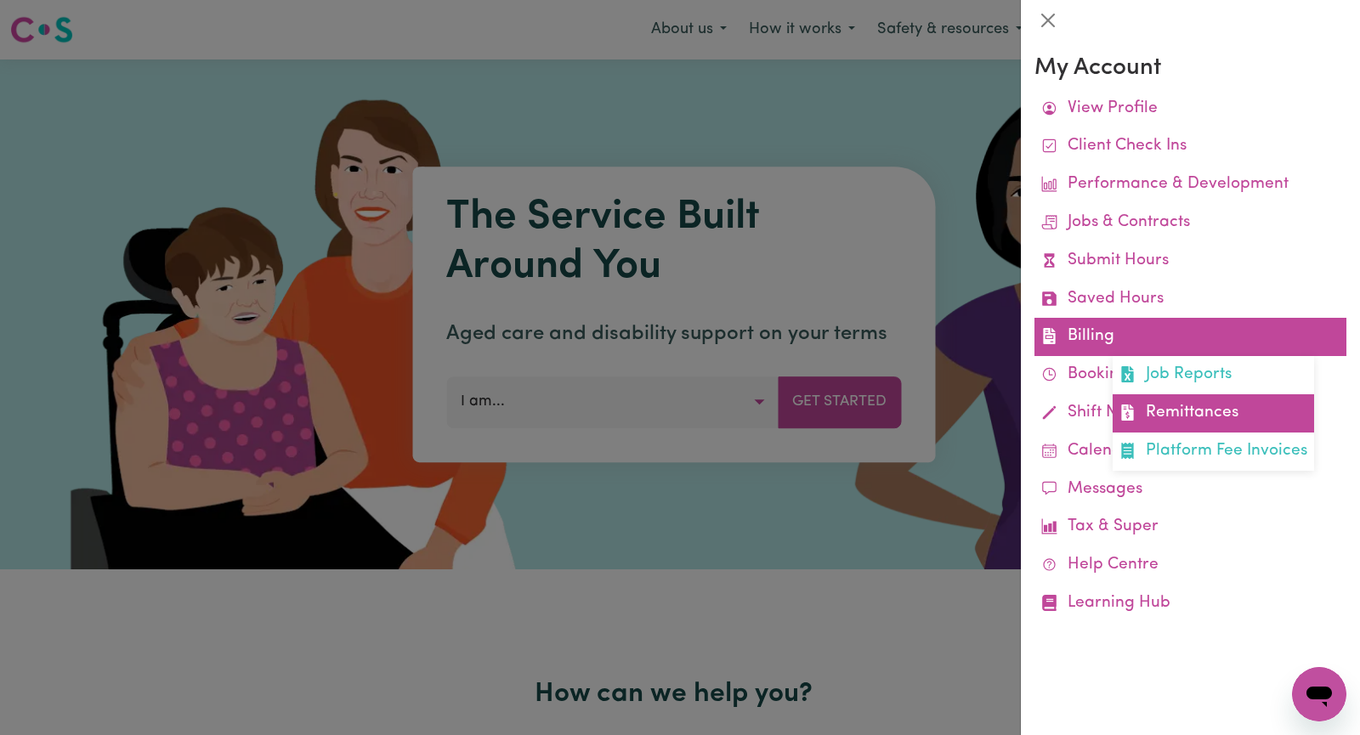
click at [1176, 418] on link "Remittances" at bounding box center [1213, 413] width 201 height 38
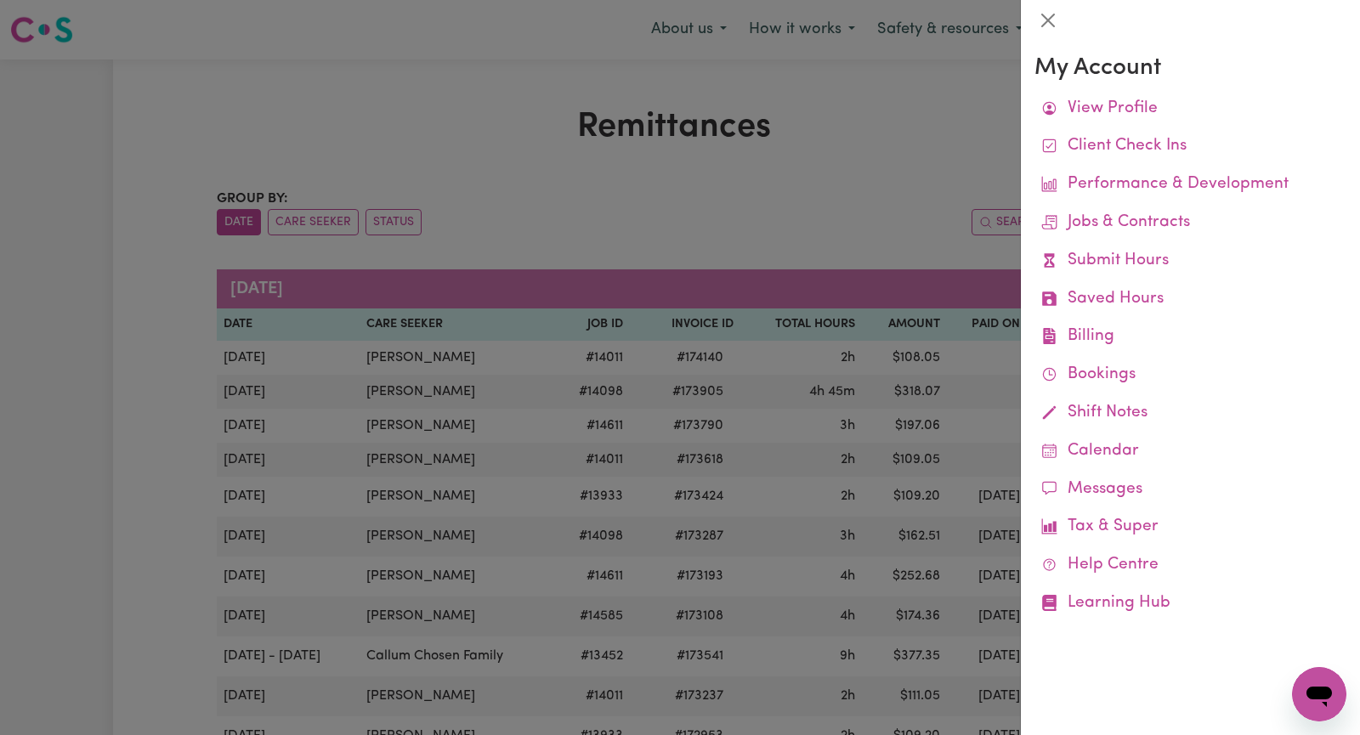
click at [401, 105] on div at bounding box center [680, 367] width 1360 height 735
